Goal: Task Accomplishment & Management: Complete application form

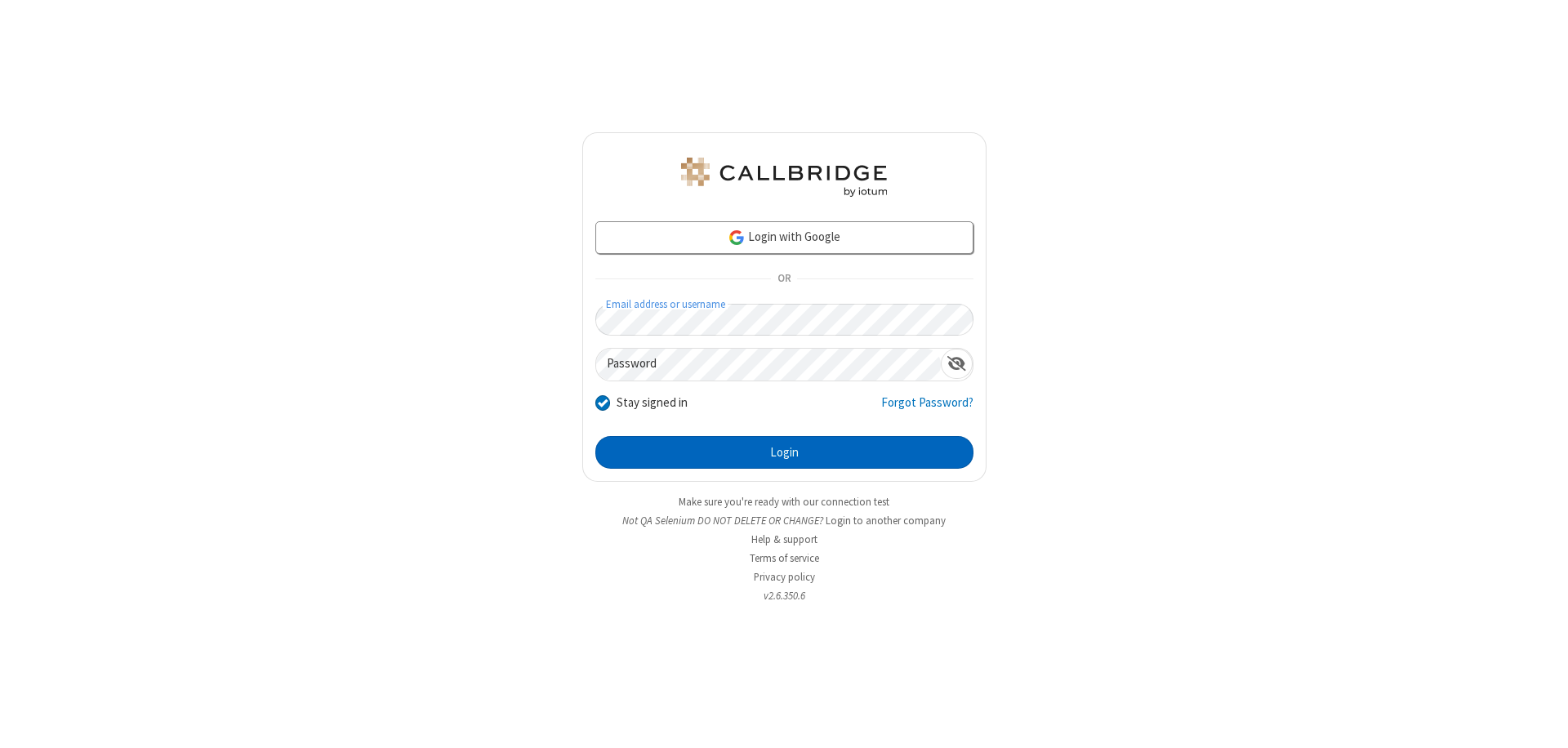
click at [784, 452] on button "Login" at bounding box center [784, 452] width 378 height 33
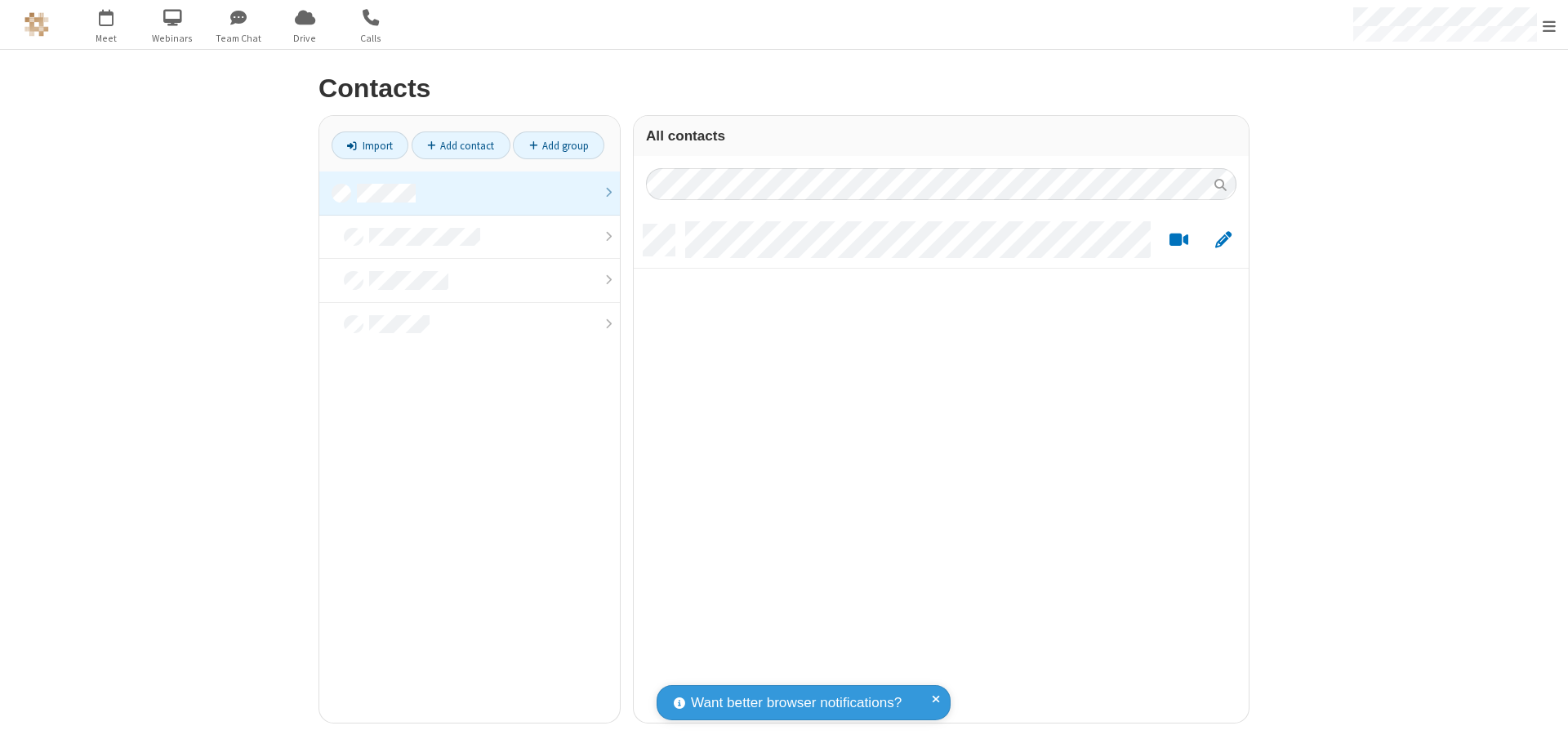
scroll to position [13, 13]
click at [469, 193] on link at bounding box center [469, 194] width 300 height 44
click at [460, 146] on link "Add contact" at bounding box center [460, 145] width 99 height 28
